Goal: Check status

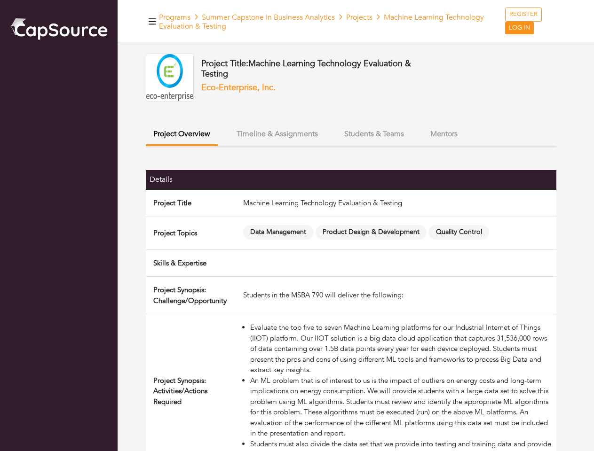
click at [297, 226] on span "Data Management" at bounding box center [278, 232] width 71 height 15
click at [152, 21] on icon "button" at bounding box center [153, 21] width 8 height 6
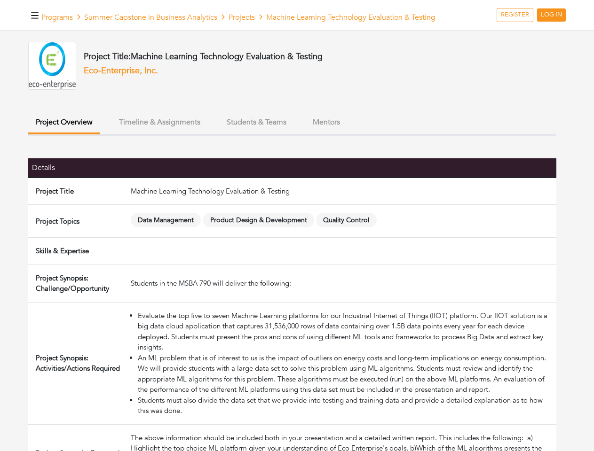
click at [100, 134] on button "Project Overview" at bounding box center [64, 123] width 72 height 22
click at [277, 134] on ul "Project Overview Timeline & Assignments Students & Teams Mentors" at bounding box center [292, 124] width 528 height 24
click at [374, 134] on ul "Project Overview Timeline & Assignments Students & Teams Mentors" at bounding box center [292, 124] width 528 height 24
click at [444, 134] on ul "Project Overview Timeline & Assignments Students & Teams Mentors" at bounding box center [292, 124] width 528 height 24
